Goal: Browse casually

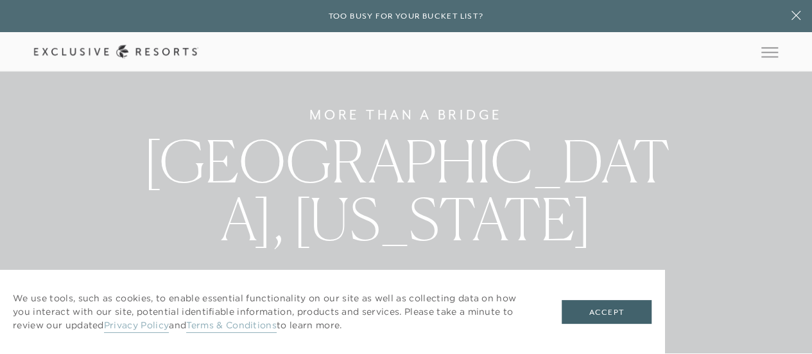
scroll to position [230, 0]
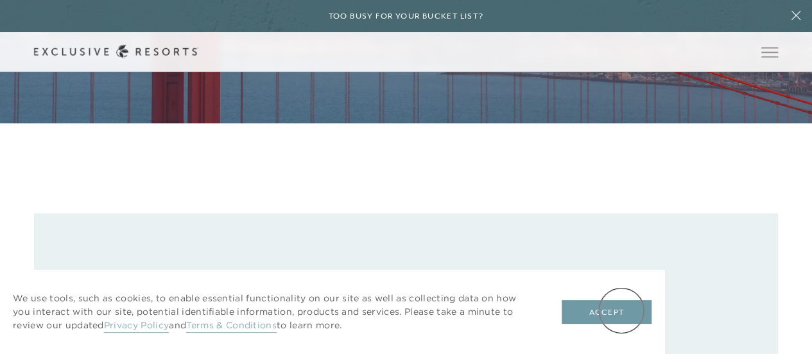
click at [621, 310] on button "Accept" at bounding box center [607, 312] width 90 height 24
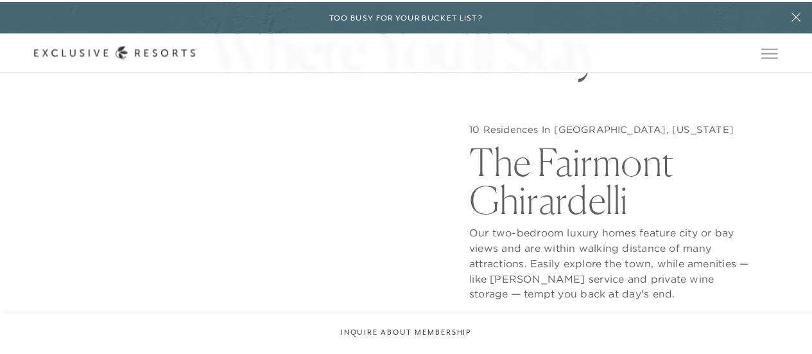
scroll to position [0, 0]
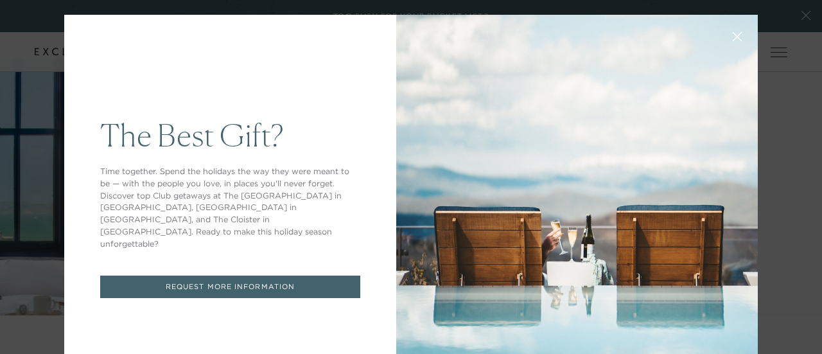
click at [732, 35] on icon at bounding box center [737, 37] width 10 height 10
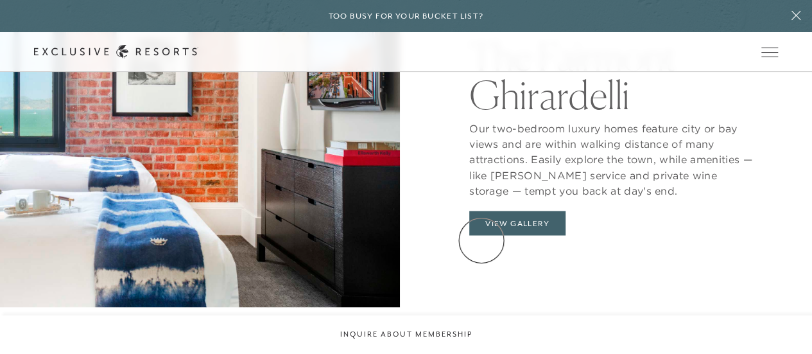
scroll to position [1048, 0]
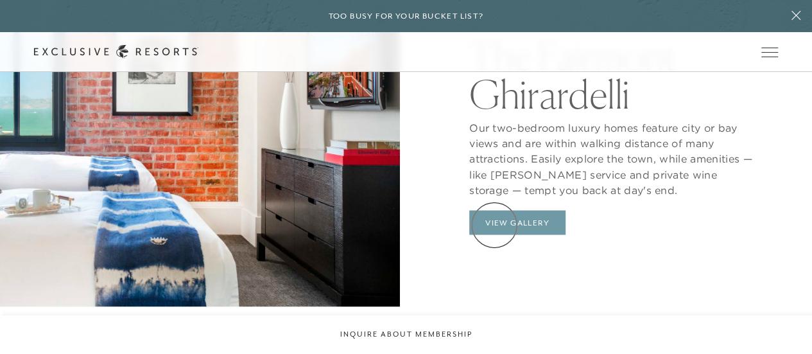
click at [494, 225] on button "View Gallery" at bounding box center [517, 222] width 96 height 24
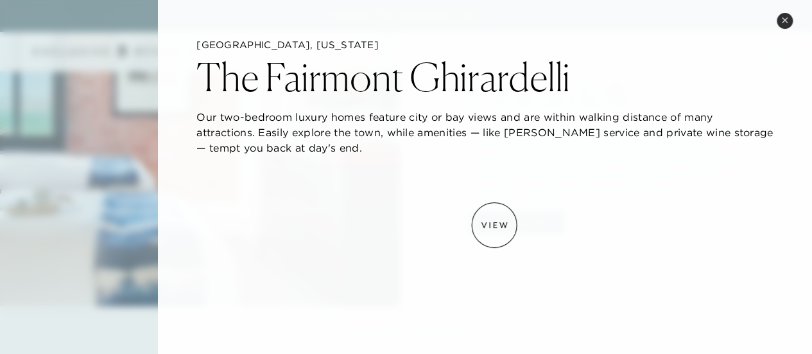
scroll to position [1, 0]
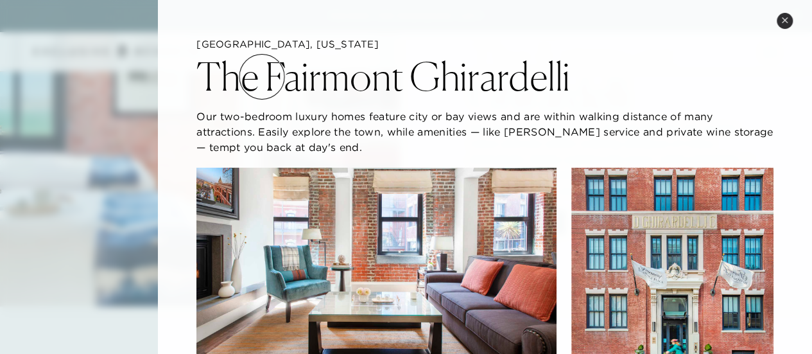
drag, startPoint x: 561, startPoint y: 79, endPoint x: 245, endPoint y: 74, distance: 315.8
click at [245, 74] on div "The Fairmont Ghirardelli" at bounding box center [484, 73] width 577 height 45
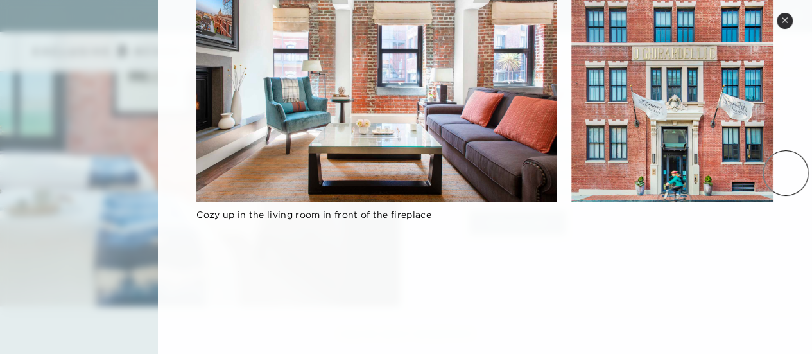
scroll to position [182, 0]
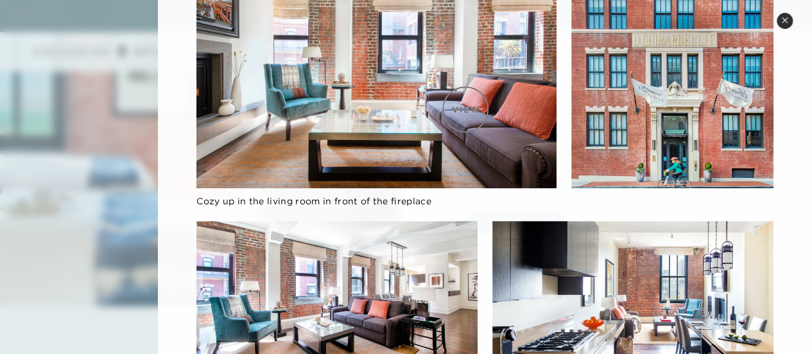
click at [465, 109] on img at bounding box center [376, 87] width 360 height 202
click at [616, 94] on img at bounding box center [672, 87] width 202 height 202
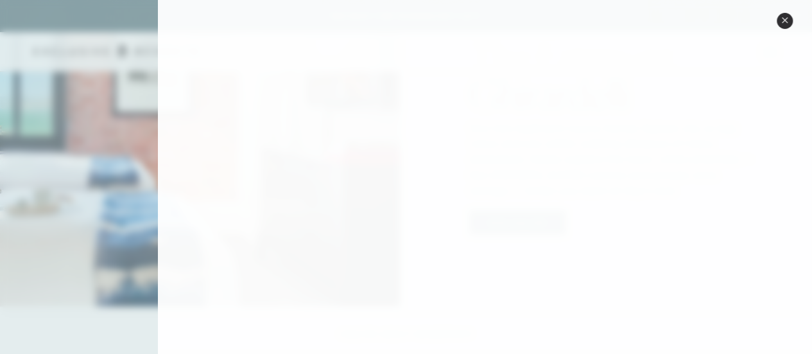
scroll to position [1281, 0]
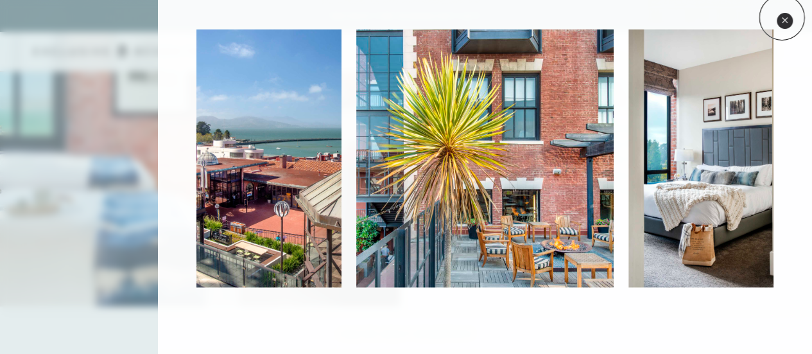
click at [782, 17] on icon at bounding box center [784, 20] width 7 height 7
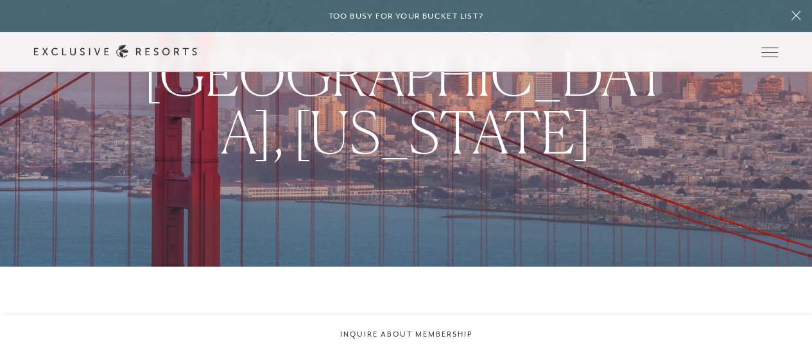
scroll to position [0, 0]
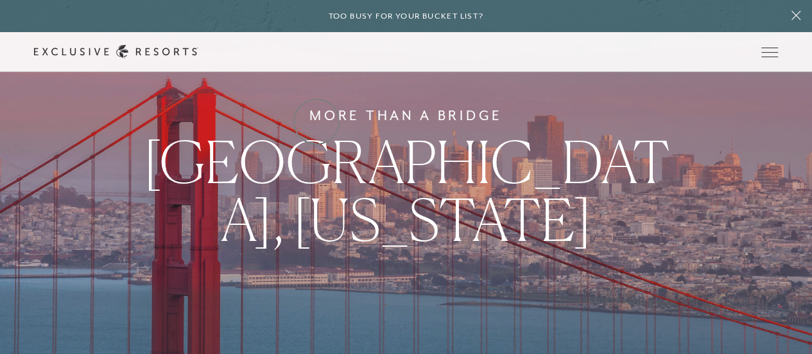
click at [0, 0] on link "Residence Collection" at bounding box center [0, 0] width 0 height 0
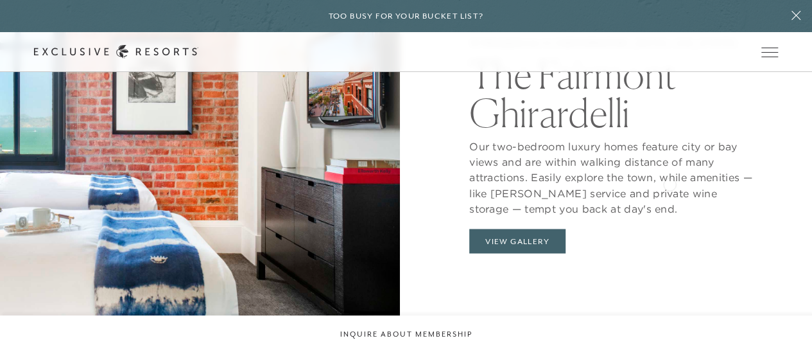
scroll to position [1030, 0]
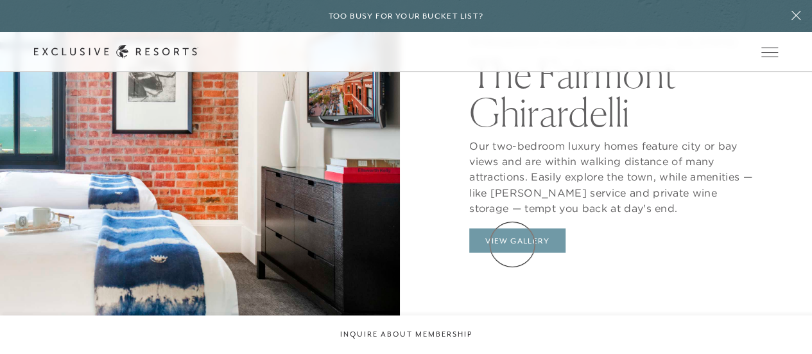
click at [512, 244] on button "View Gallery" at bounding box center [517, 240] width 96 height 24
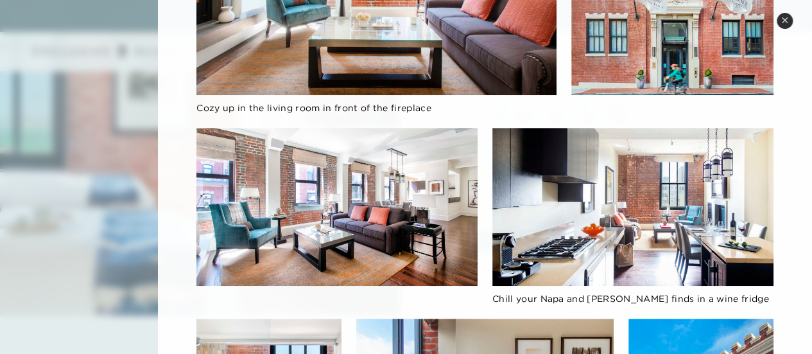
scroll to position [292, 0]
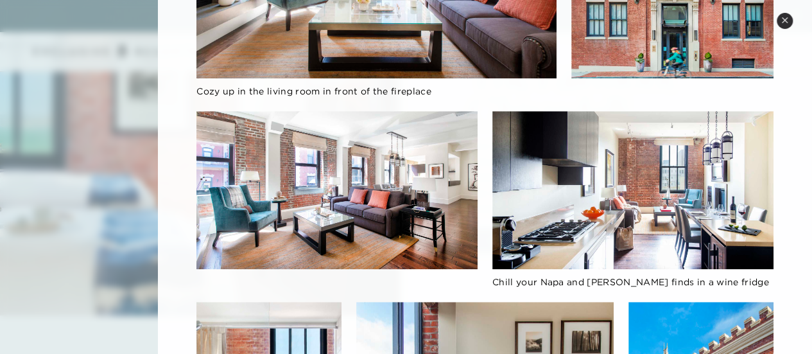
click at [646, 114] on img at bounding box center [632, 190] width 281 height 158
click at [693, 151] on img at bounding box center [632, 190] width 281 height 158
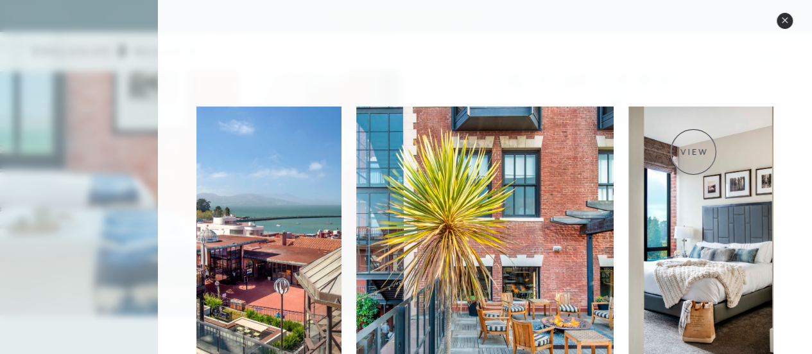
scroll to position [1281, 0]
